Goal: Information Seeking & Learning: Learn about a topic

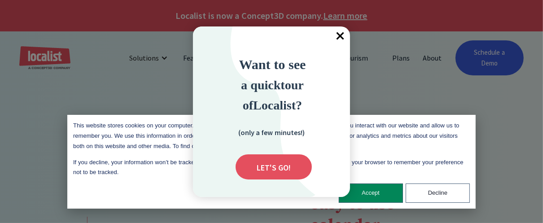
click at [340, 36] on span "×" at bounding box center [340, 36] width 20 height 20
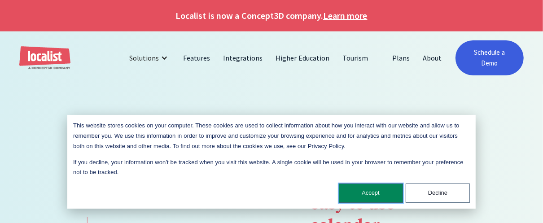
click at [358, 192] on button "Accept" at bounding box center [371, 192] width 64 height 19
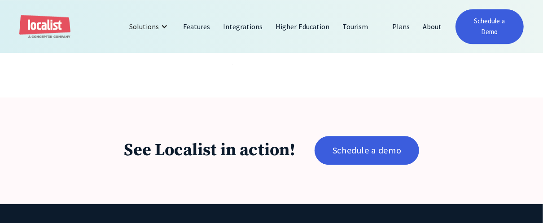
scroll to position [1391, 0]
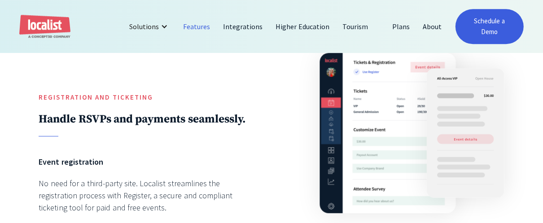
scroll to position [1925, 0]
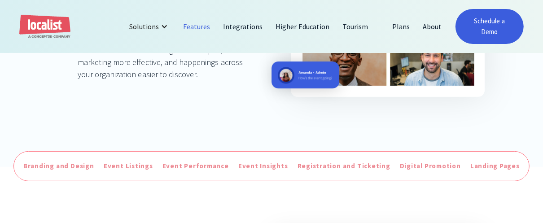
scroll to position [266, 0]
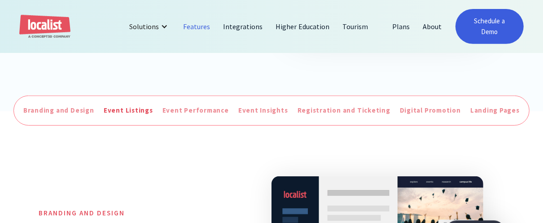
click at [133, 113] on div "Event Listings" at bounding box center [128, 110] width 49 height 10
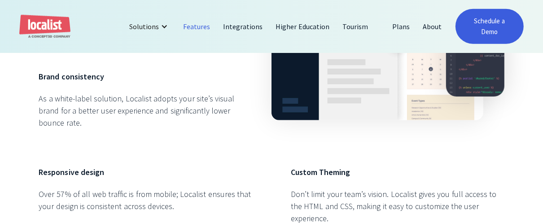
scroll to position [223, 0]
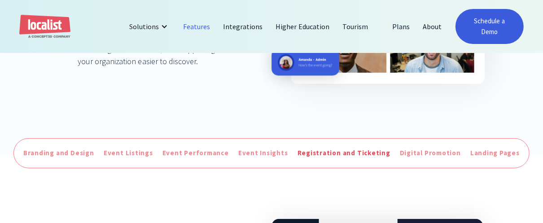
click at [331, 156] on div "Registration and Ticketing" at bounding box center [343, 153] width 93 height 10
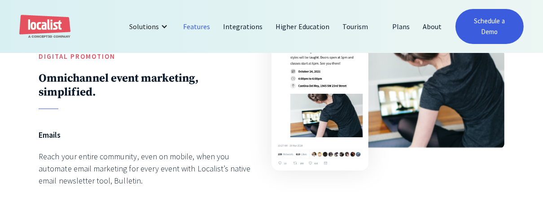
scroll to position [2305, 0]
